Goal: Task Accomplishment & Management: Manage account settings

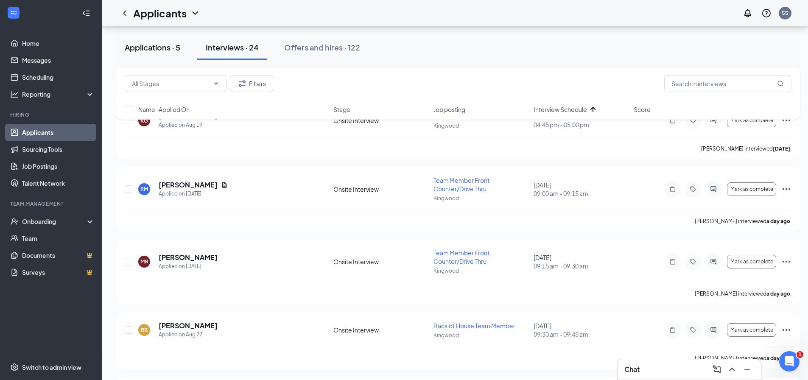
click at [131, 47] on div "Applications · 5" at bounding box center [153, 47] width 56 height 11
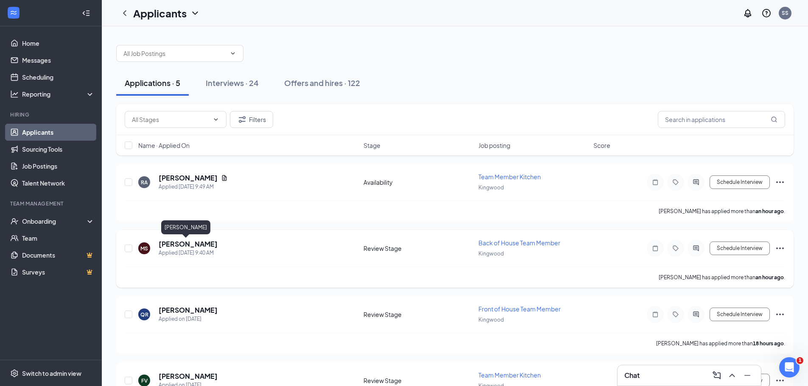
click at [178, 244] on h5 "[PERSON_NAME]" at bounding box center [188, 244] width 59 height 9
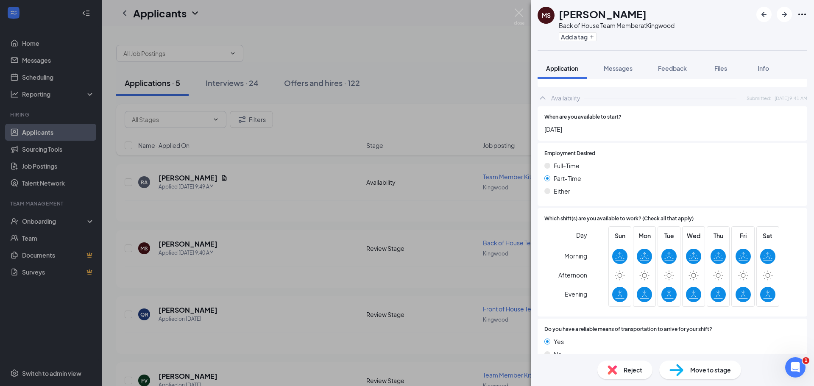
scroll to position [418, 0]
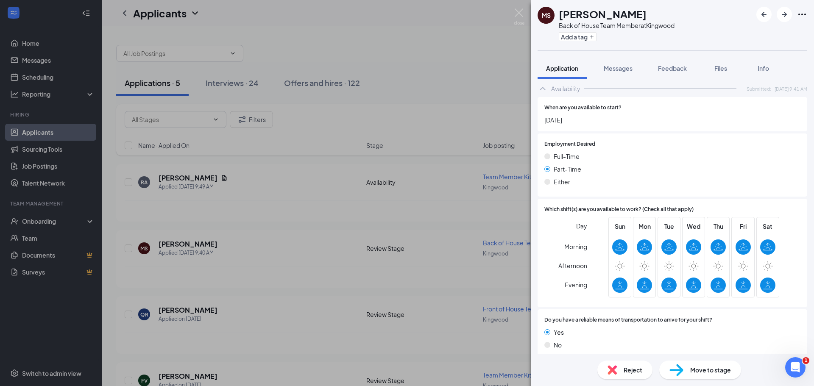
click at [612, 368] on img at bounding box center [612, 370] width 9 height 9
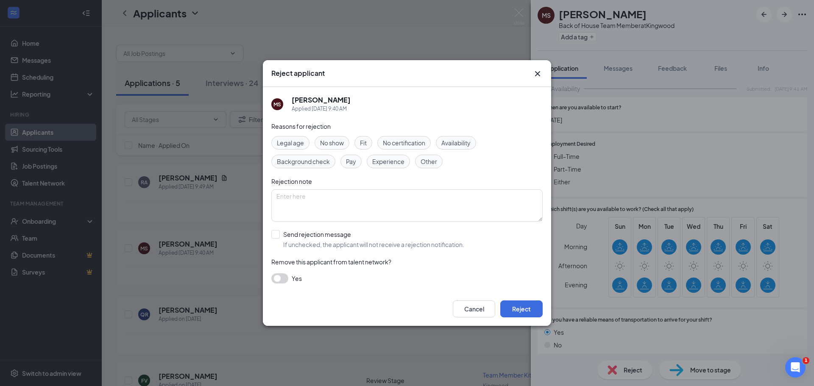
click at [459, 142] on span "Availability" at bounding box center [455, 142] width 29 height 9
click at [274, 236] on input "Send rejection message If unchecked, the applicant will not receive a rejection…" at bounding box center [367, 239] width 193 height 19
checkbox input "true"
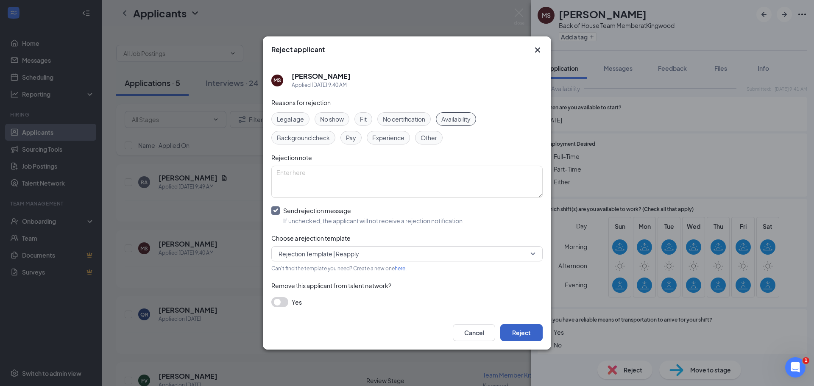
click at [530, 329] on button "Reject" at bounding box center [521, 332] width 42 height 17
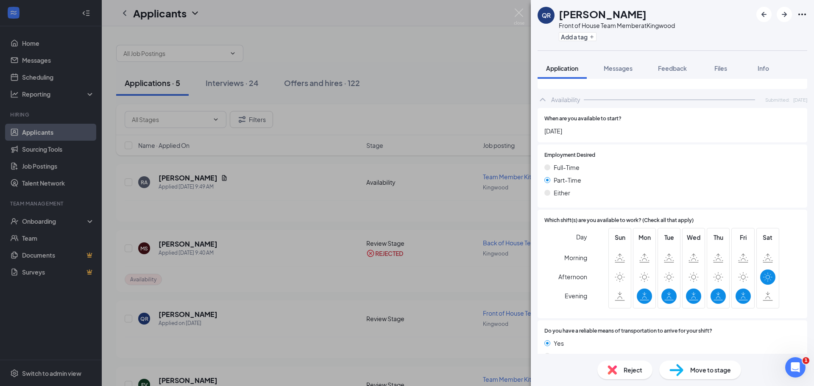
scroll to position [418, 0]
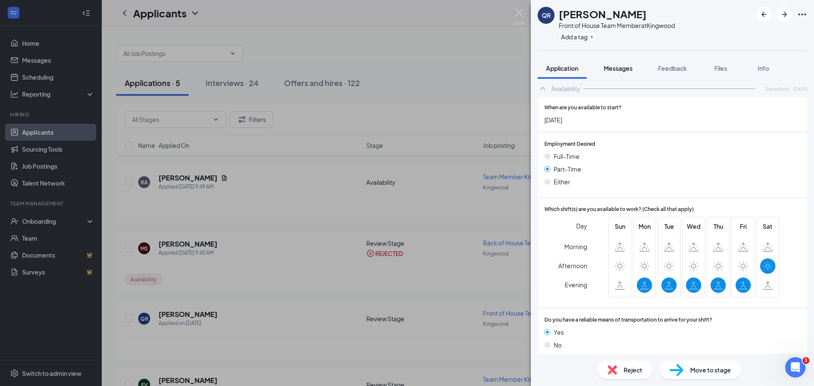
click at [620, 70] on span "Messages" at bounding box center [618, 68] width 29 height 8
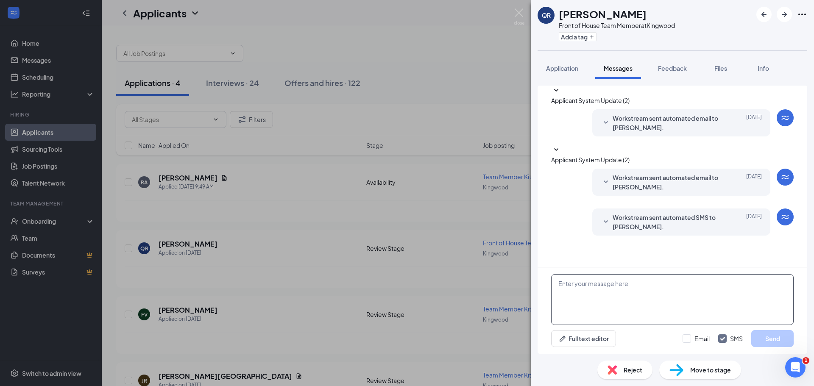
click at [644, 302] on textarea at bounding box center [672, 299] width 243 height 51
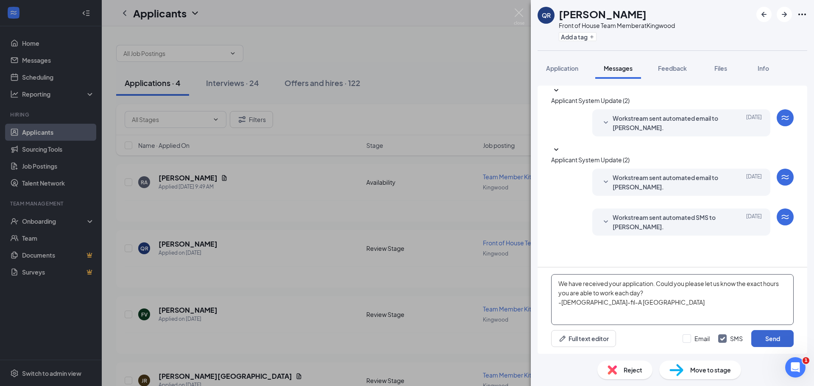
type textarea "We have received your application. Could you please let us know the exact hours…"
click at [776, 345] on button "Send" at bounding box center [772, 338] width 42 height 17
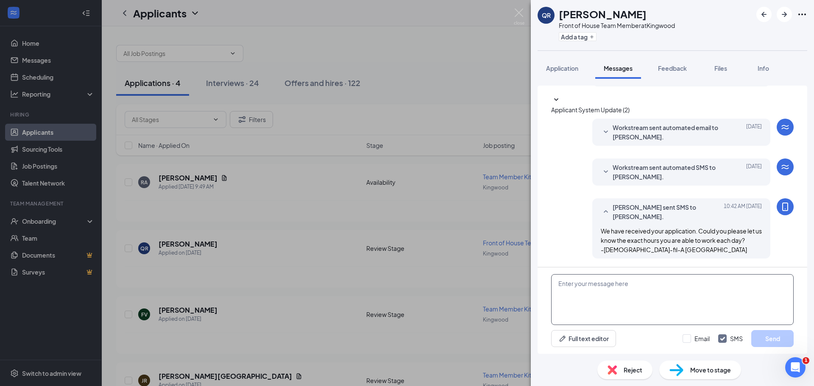
scroll to position [60, 0]
click at [521, 14] on img at bounding box center [519, 16] width 11 height 17
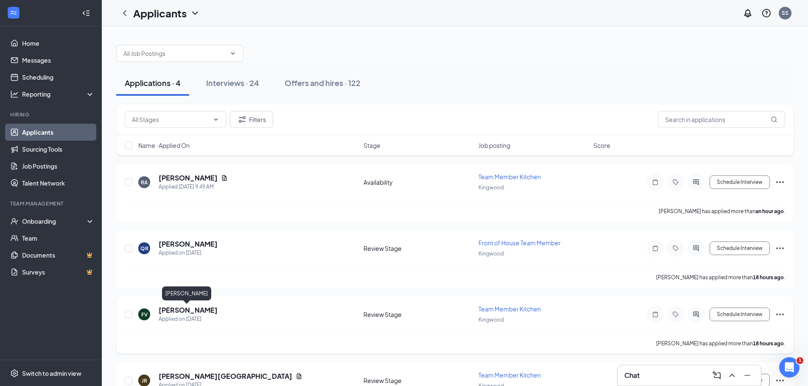
click at [181, 310] on h5 "[PERSON_NAME]" at bounding box center [188, 310] width 59 height 9
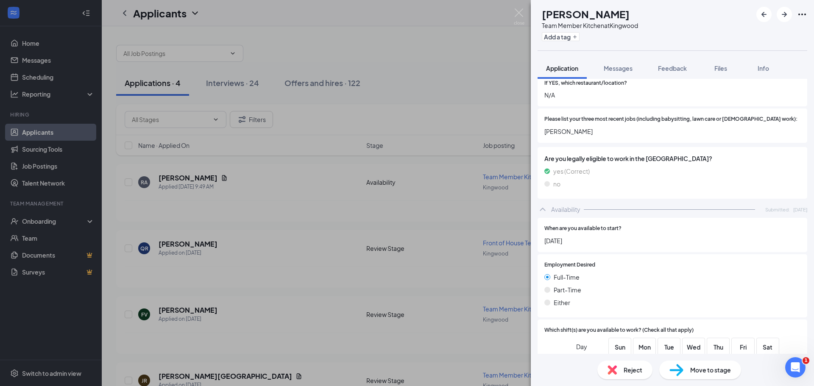
scroll to position [418, 0]
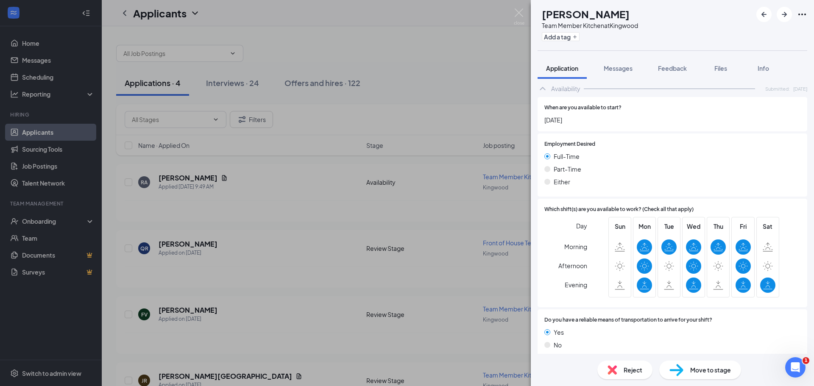
click at [696, 372] on span "Move to stage" at bounding box center [710, 370] width 41 height 9
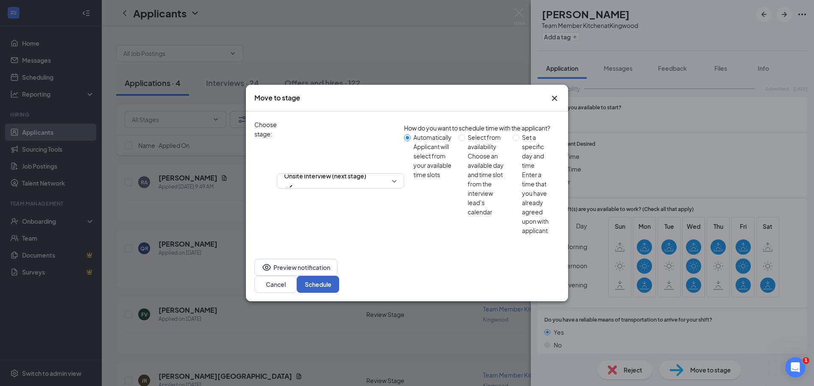
click at [339, 276] on button "Schedule" at bounding box center [318, 284] width 42 height 17
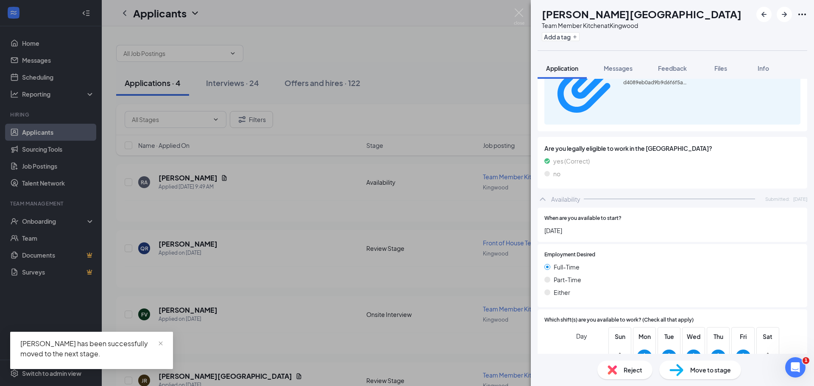
scroll to position [464, 0]
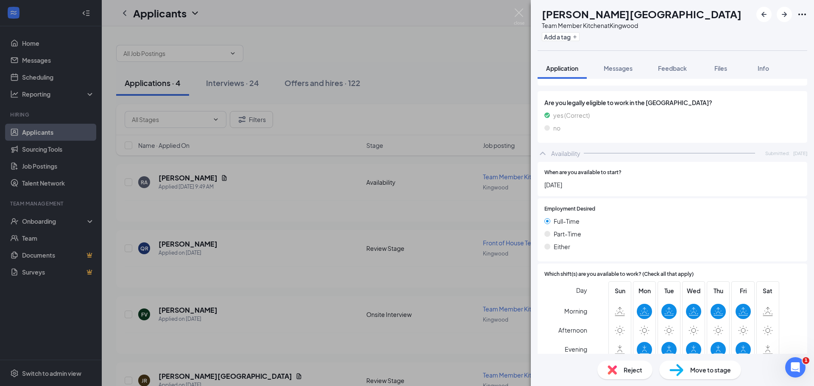
click at [613, 373] on img at bounding box center [612, 370] width 9 height 9
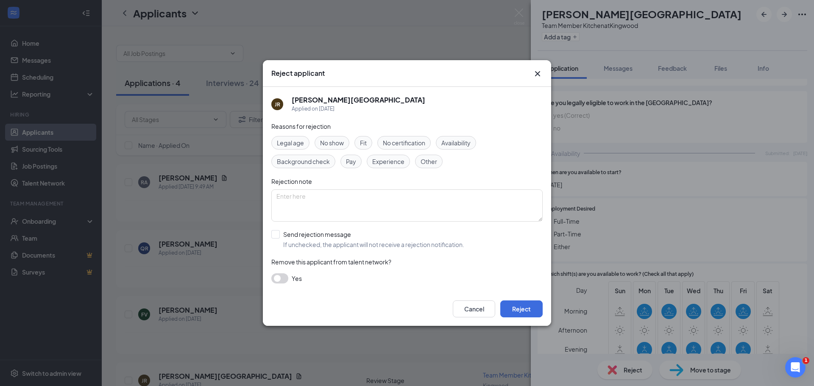
click at [458, 142] on span "Availability" at bounding box center [455, 142] width 29 height 9
click at [277, 231] on input "Send rejection message If unchecked, the applicant will not receive a rejection…" at bounding box center [367, 239] width 193 height 19
checkbox input "true"
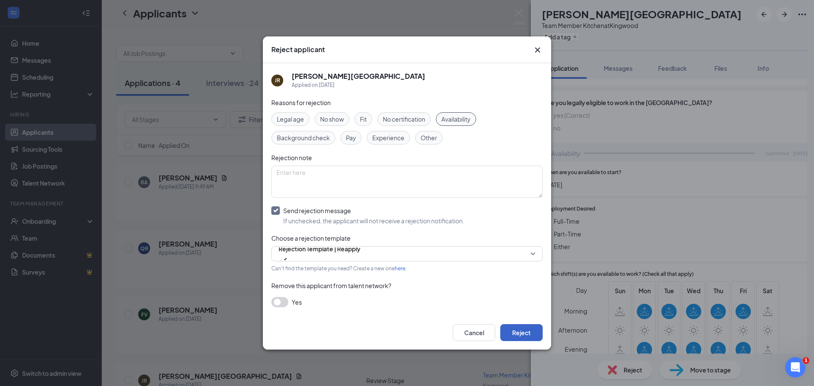
click at [513, 330] on button "Reject" at bounding box center [521, 332] width 42 height 17
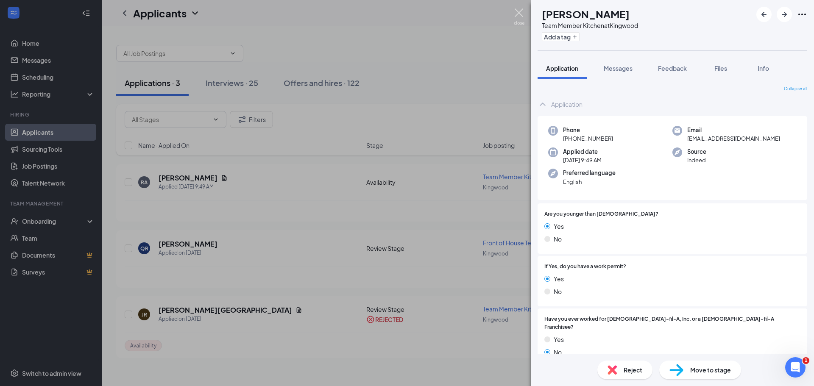
click at [519, 12] on img at bounding box center [519, 16] width 11 height 17
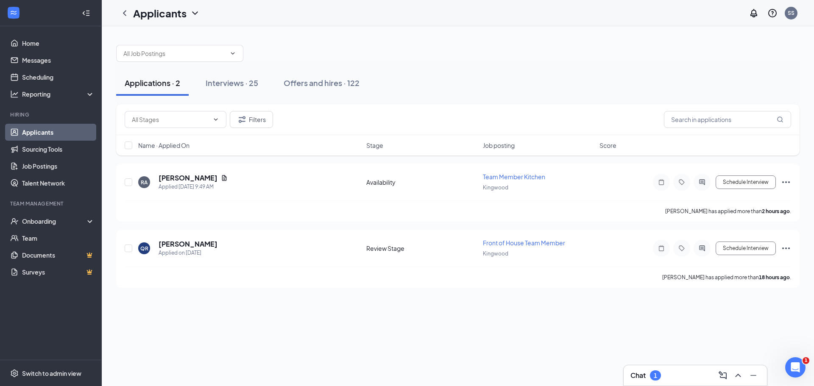
click at [662, 368] on div "Chat 1" at bounding box center [695, 376] width 143 height 20
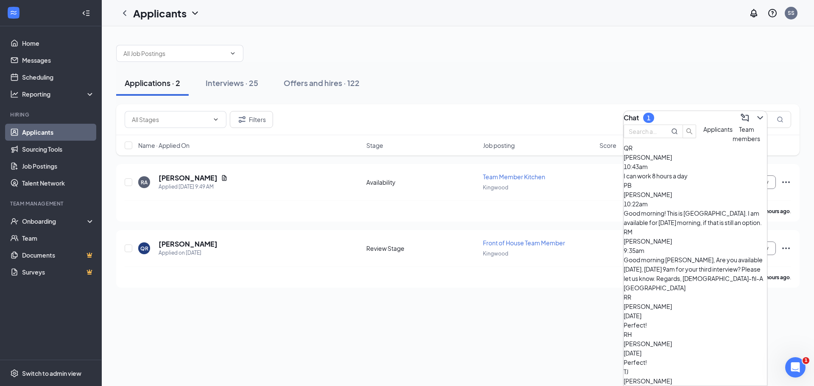
click at [701, 171] on div "[PERSON_NAME] 10:43am" at bounding box center [695, 162] width 143 height 19
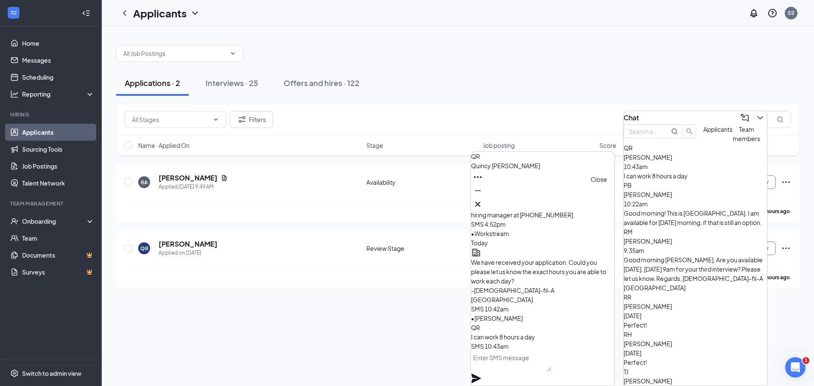
click at [483, 203] on icon "Cross" at bounding box center [478, 204] width 10 height 10
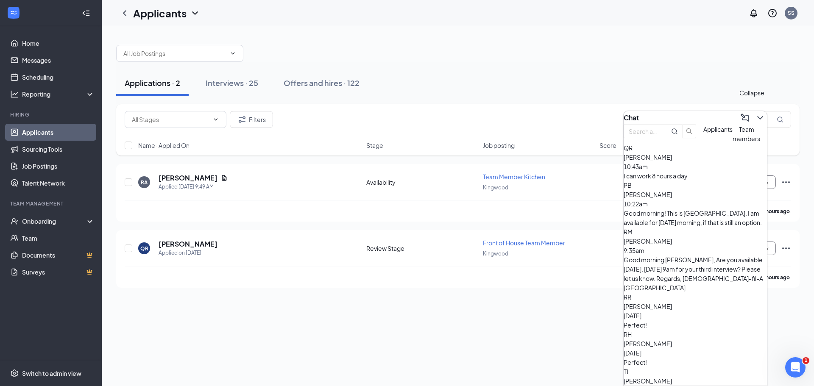
click at [755, 117] on icon "ChevronDown" at bounding box center [760, 118] width 10 height 10
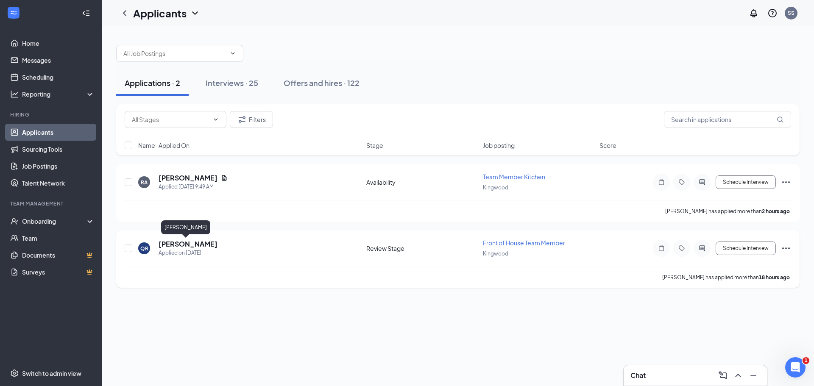
click at [194, 245] on h5 "[PERSON_NAME]" at bounding box center [188, 244] width 59 height 9
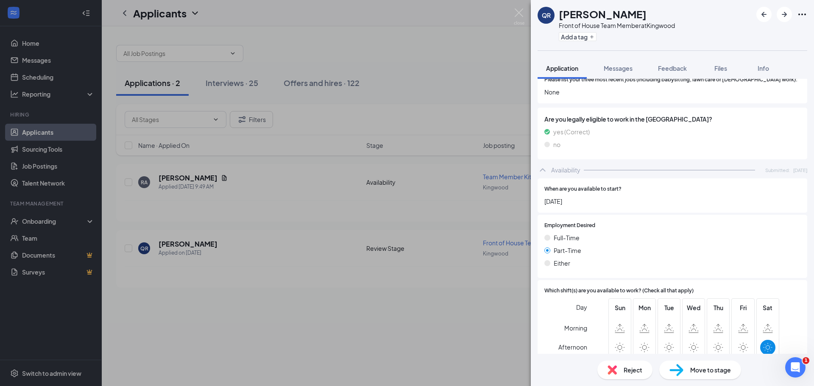
scroll to position [418, 0]
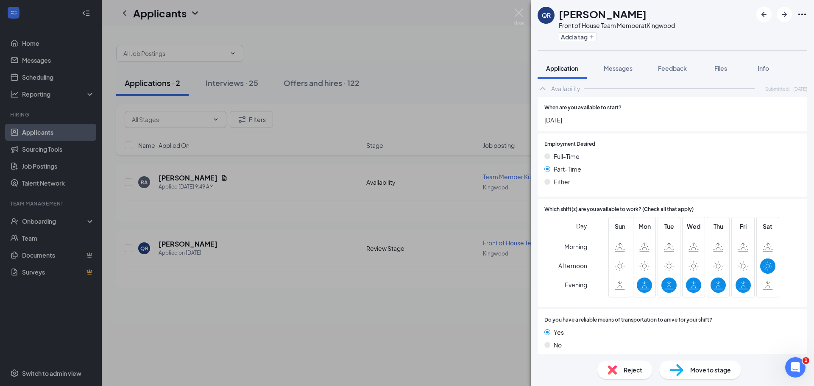
click at [399, 301] on div "QR [PERSON_NAME] Front of House Team Member at Kingwood Add a tag Application M…" at bounding box center [407, 193] width 814 height 386
